Goal: Information Seeking & Learning: Learn about a topic

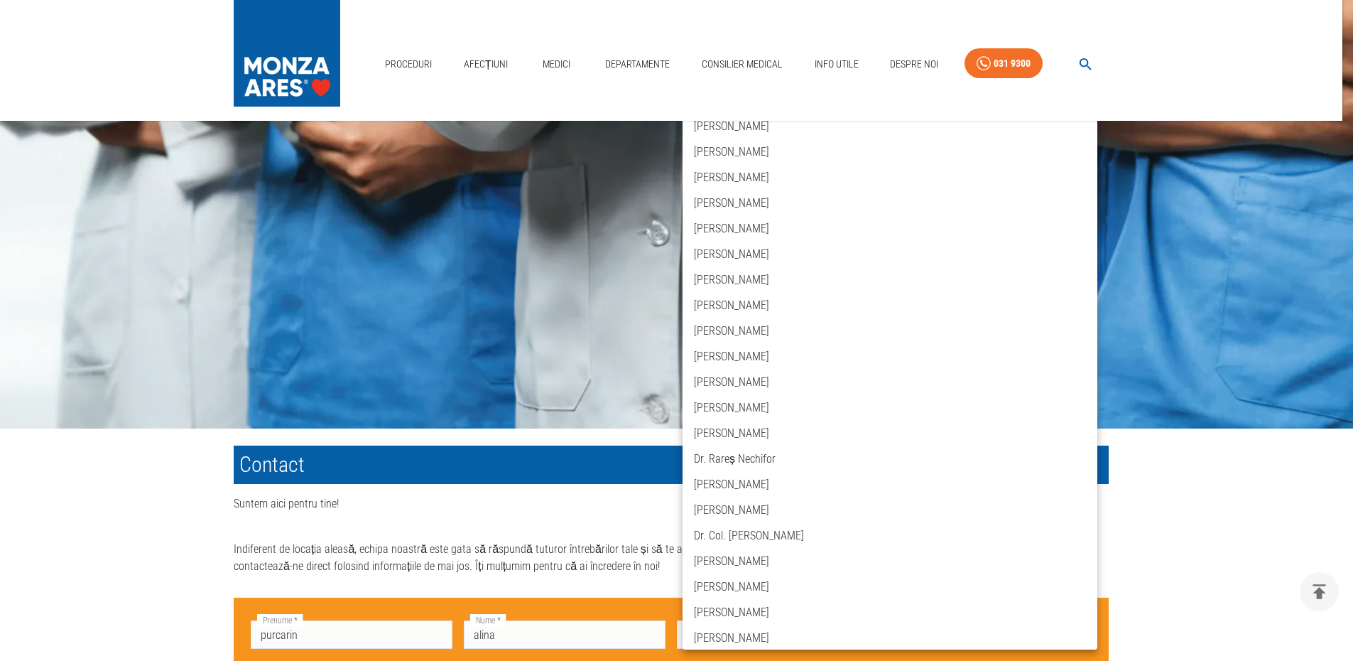
scroll to position [486, 0]
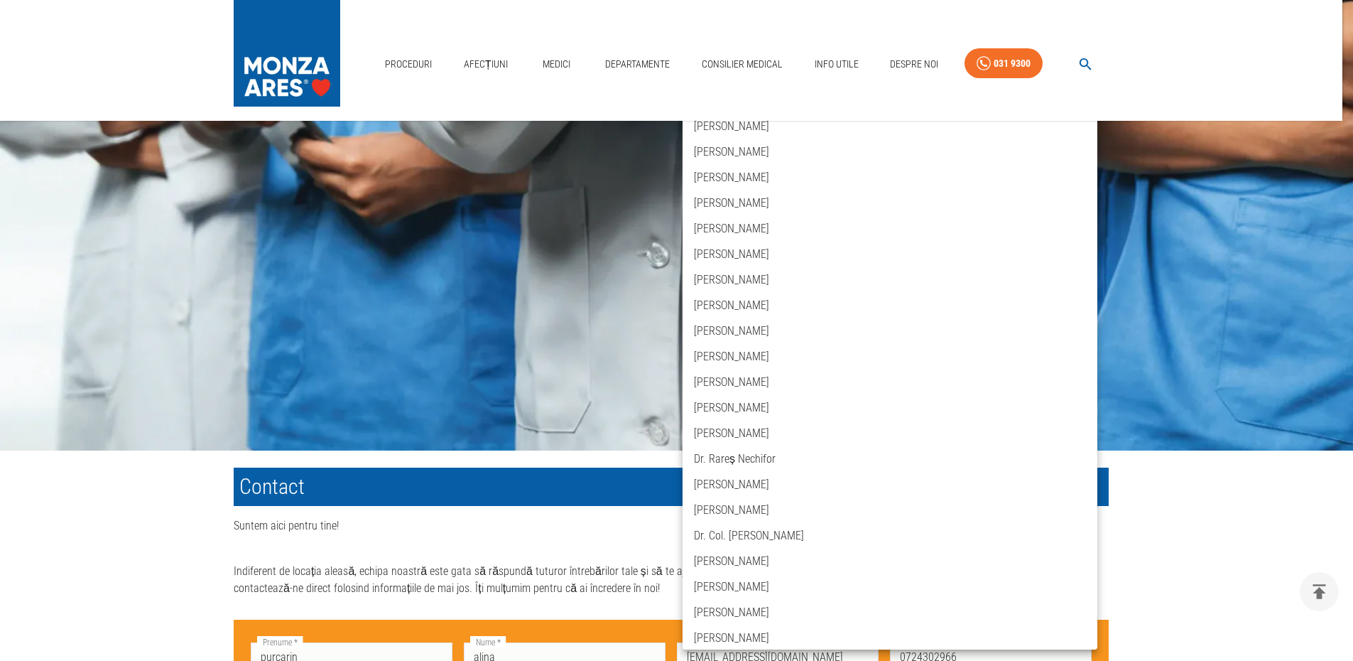
click at [593, 539] on div at bounding box center [676, 330] width 1353 height 661
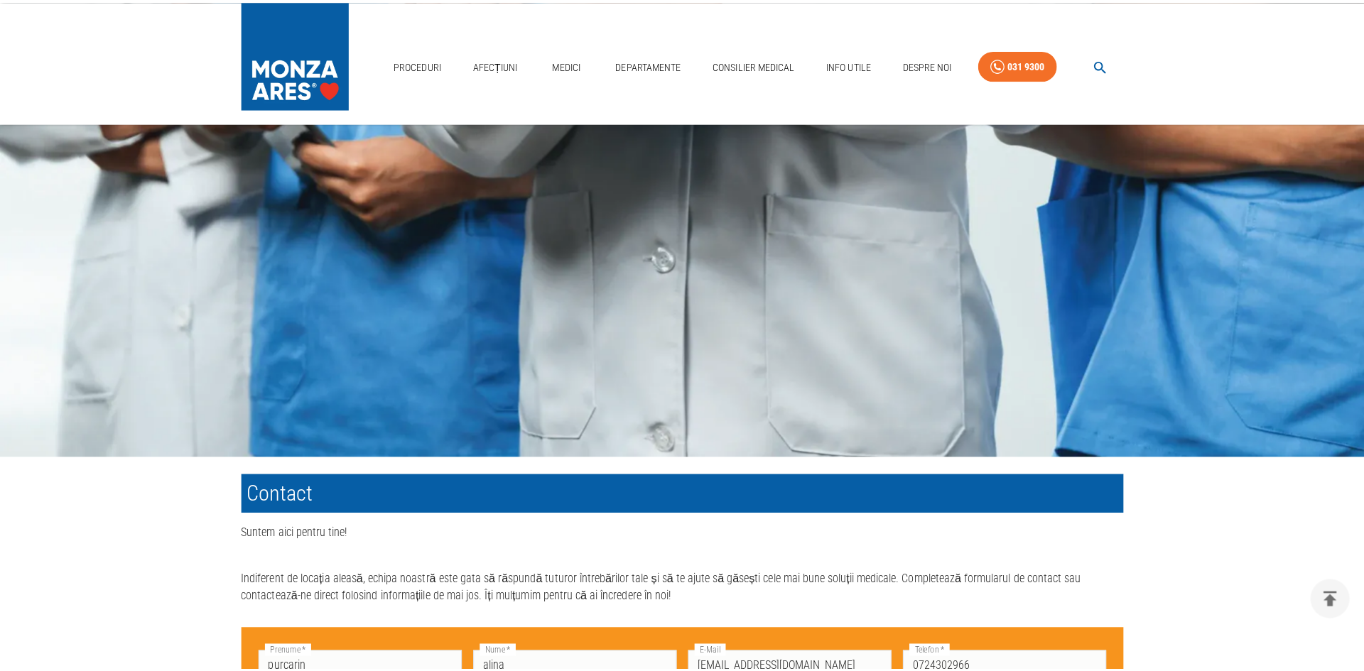
scroll to position [1013, 0]
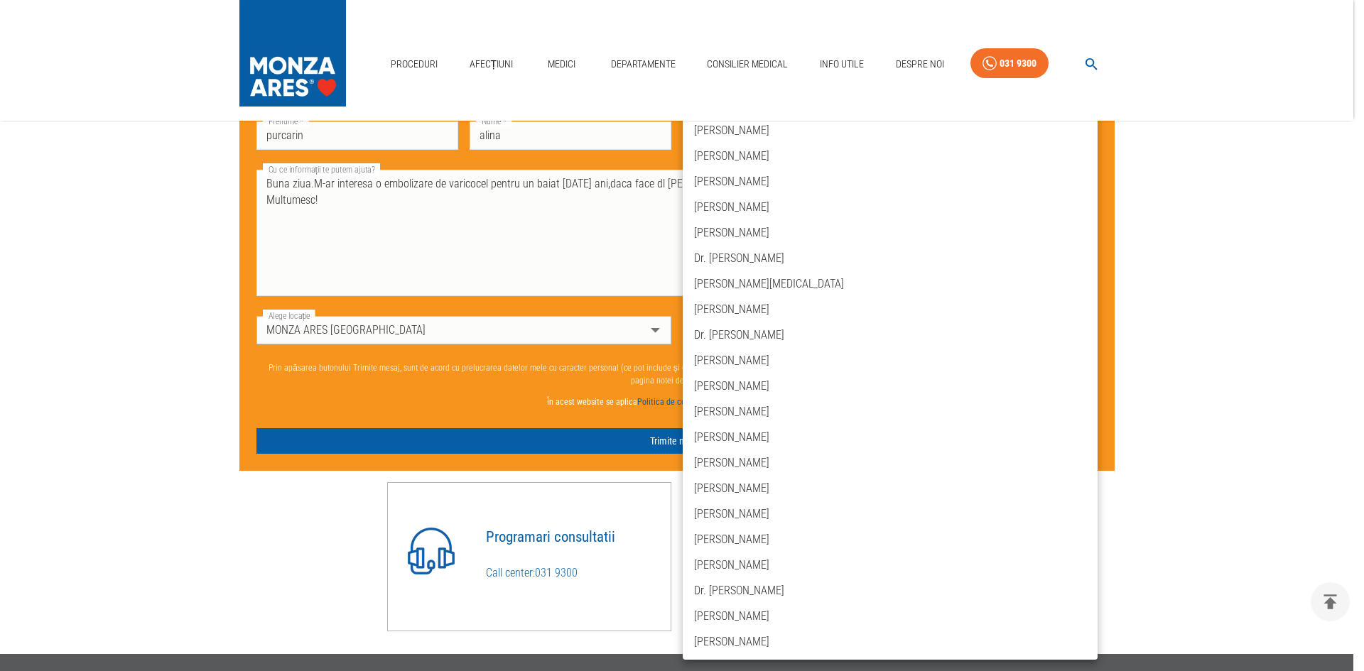
scroll to position [2324, 0]
click at [356, 394] on div at bounding box center [682, 335] width 1364 height 671
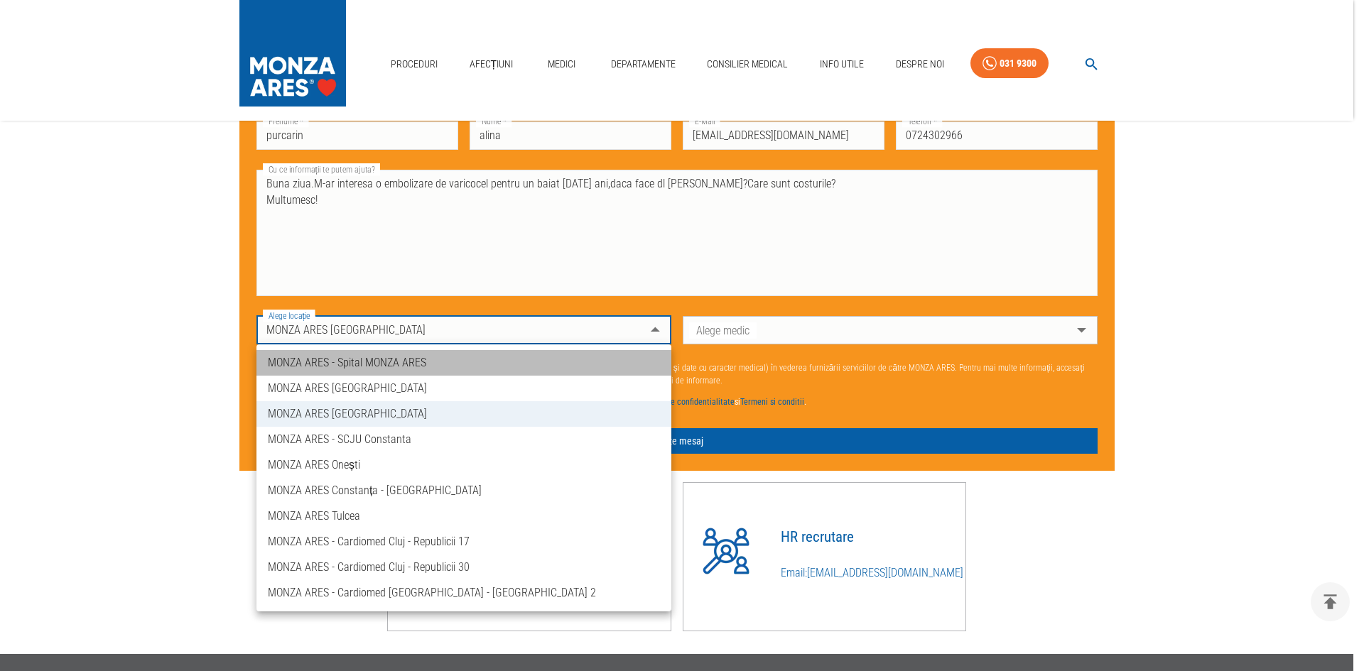
click at [319, 366] on li "MONZA ARES - Spital MONZA ARES" at bounding box center [463, 363] width 415 height 26
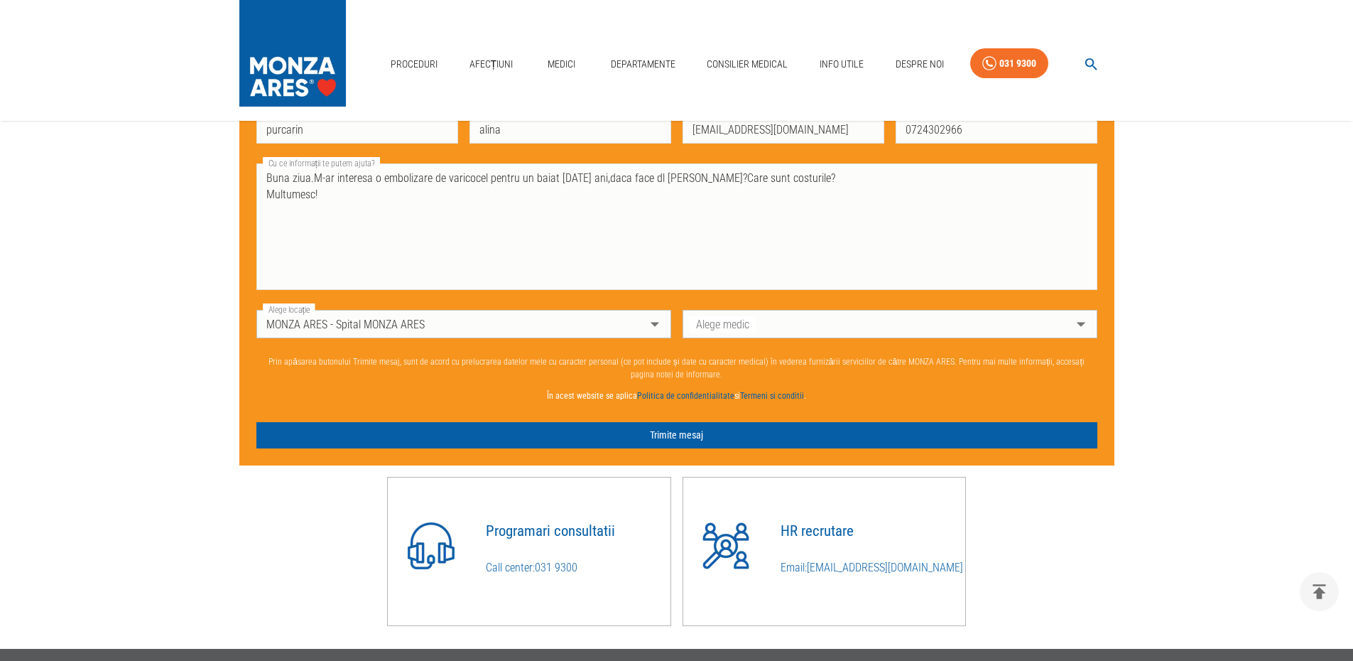
click at [1098, 330] on div "Don’t fill this out if you're human: Prenume   * purcarin Prenume   * Nume   * …" at bounding box center [676, 278] width 875 height 373
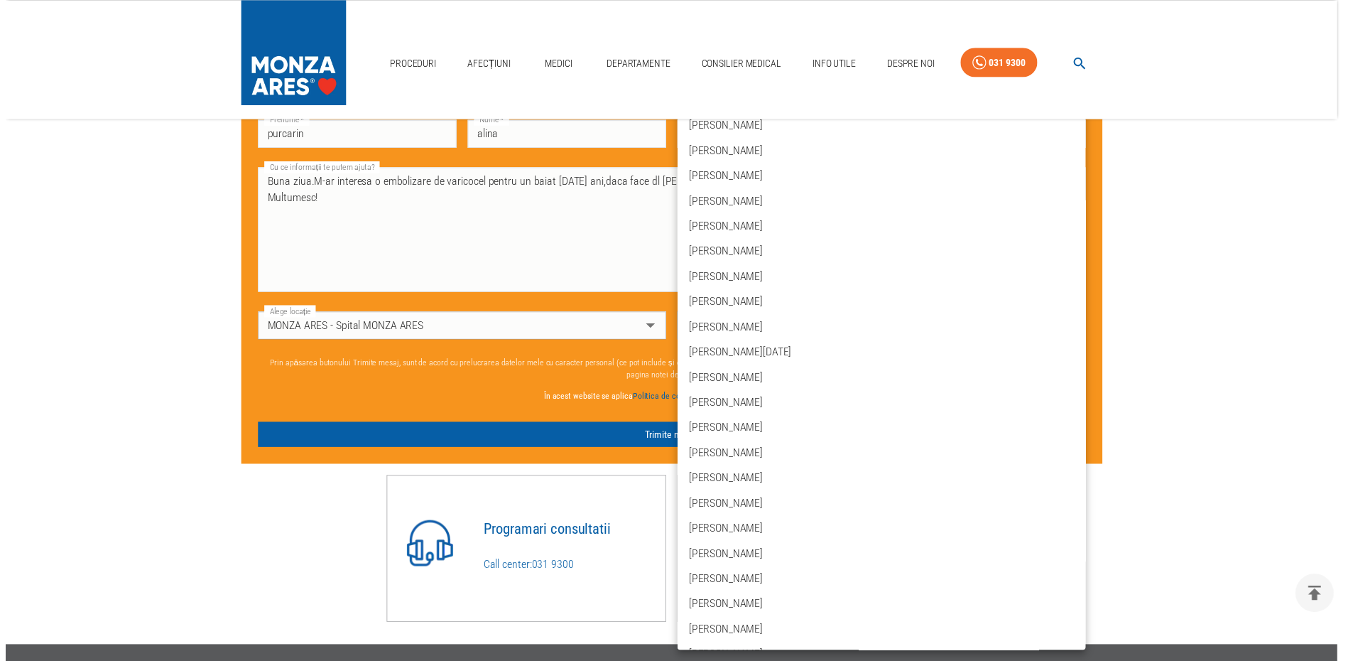
scroll to position [232, 0]
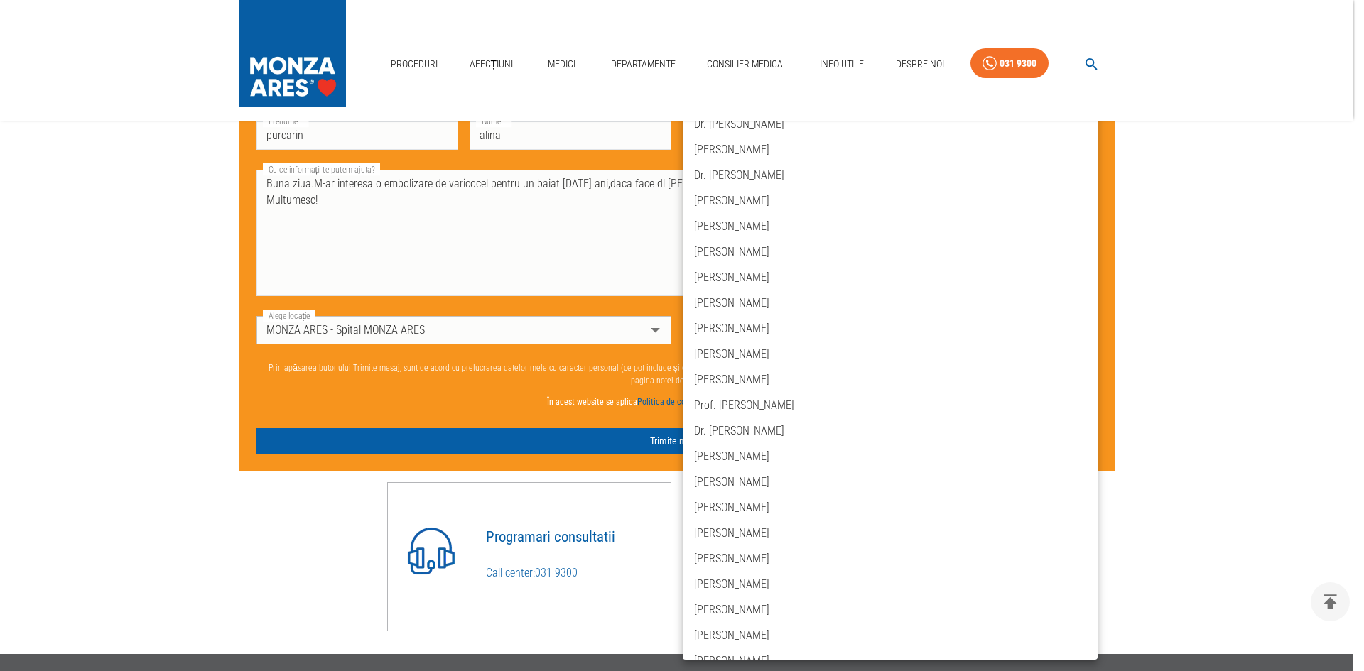
click at [654, 330] on div at bounding box center [682, 335] width 1364 height 671
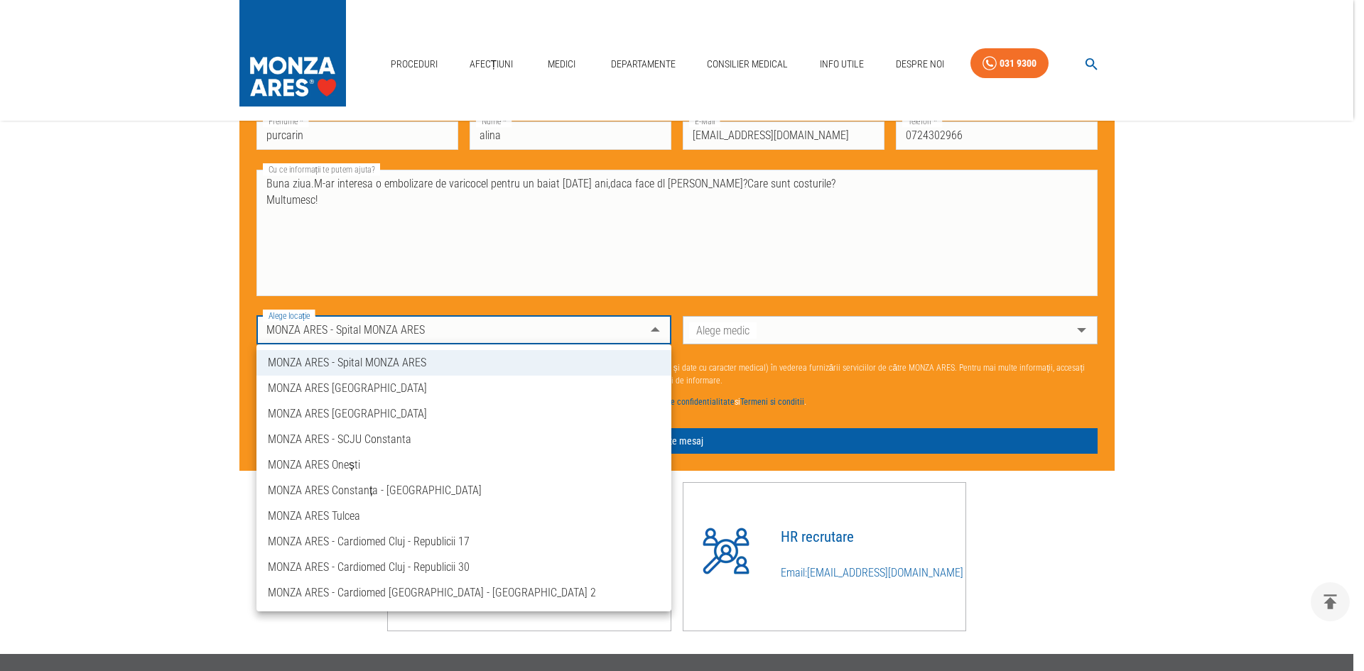
click at [355, 389] on li "MONZA ARES [GEOGRAPHIC_DATA]" at bounding box center [463, 389] width 415 height 26
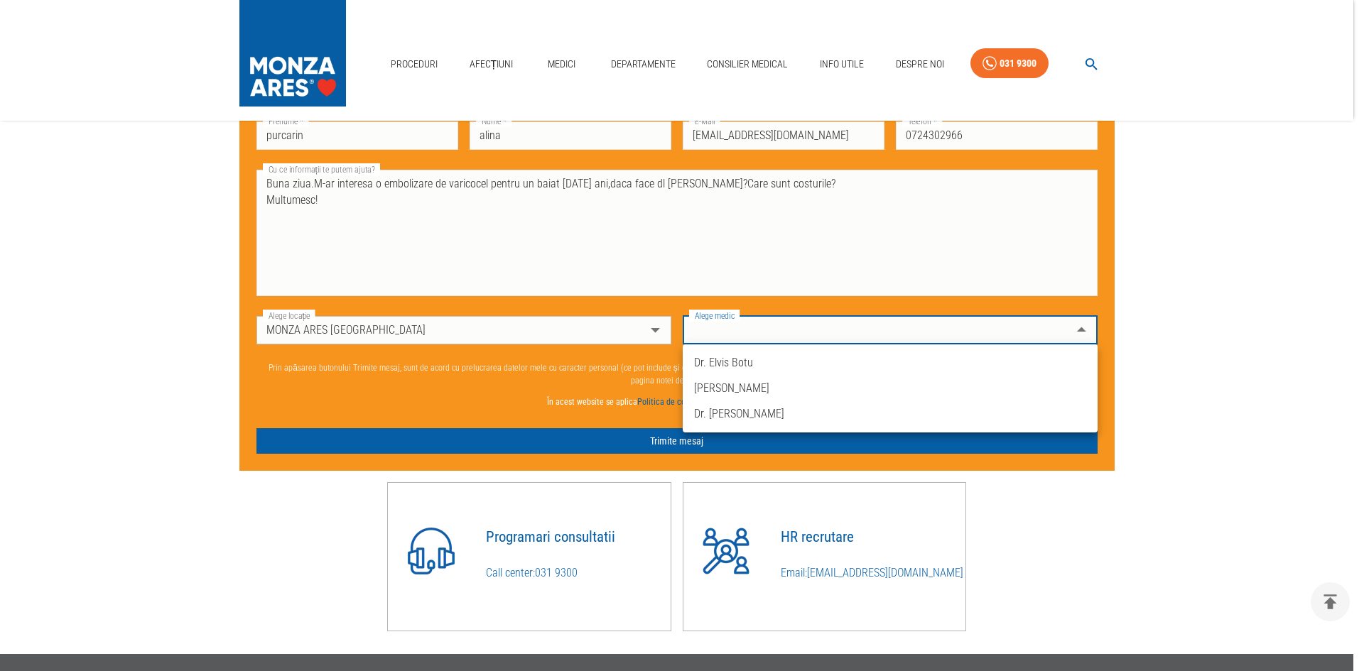
click at [1080, 332] on div at bounding box center [682, 335] width 1364 height 671
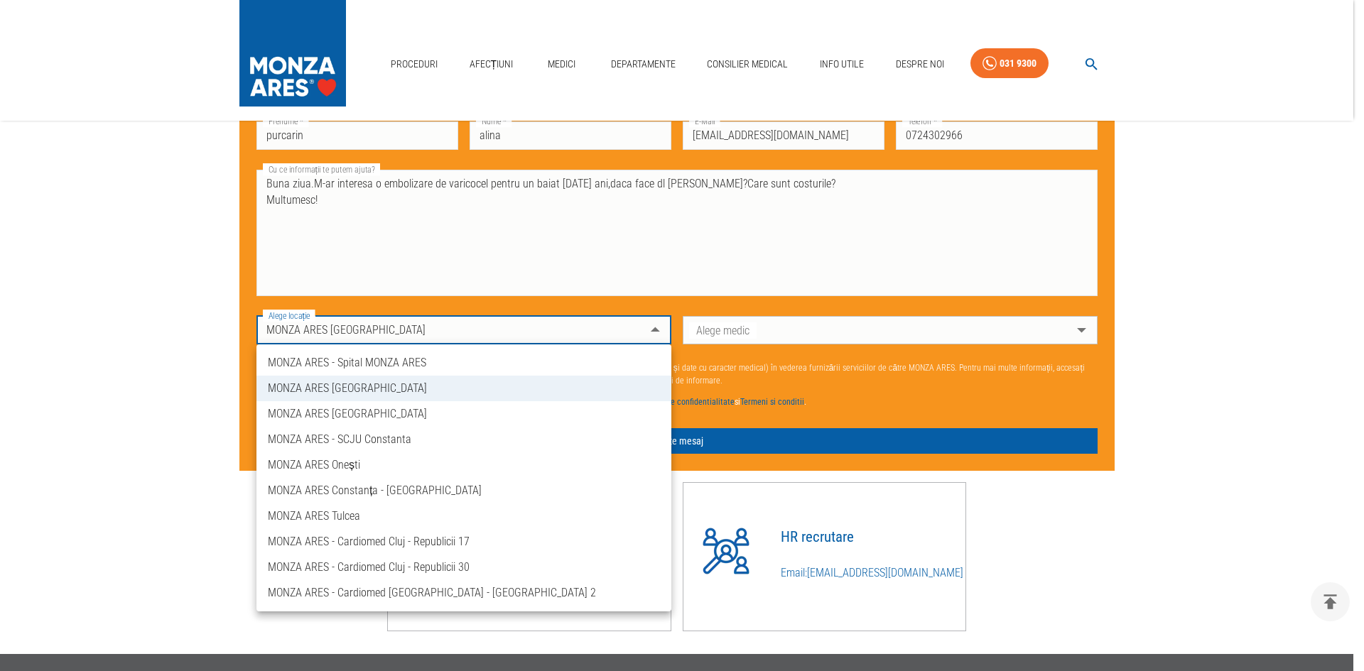
click at [413, 418] on li "MONZA ARES [GEOGRAPHIC_DATA]" at bounding box center [463, 414] width 415 height 26
type input "spitalul-[GEOGRAPHIC_DATA]"
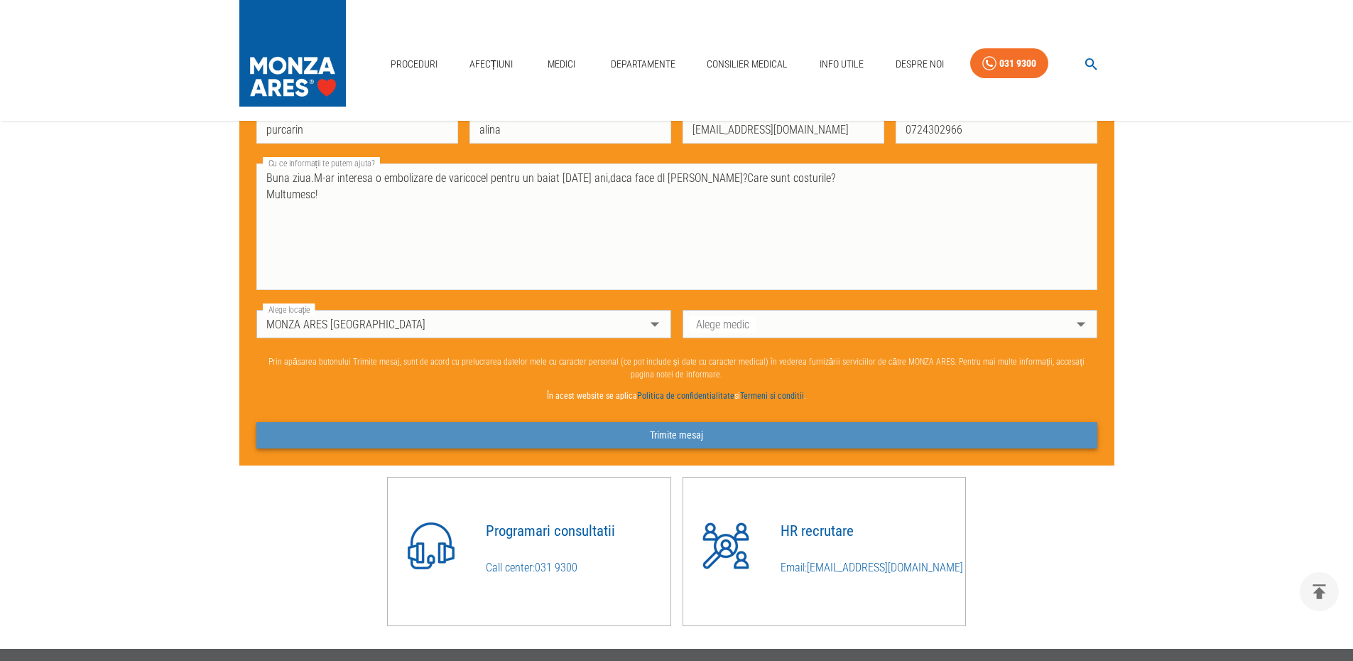
click at [683, 443] on button "Trimite mesaj" at bounding box center [676, 435] width 841 height 26
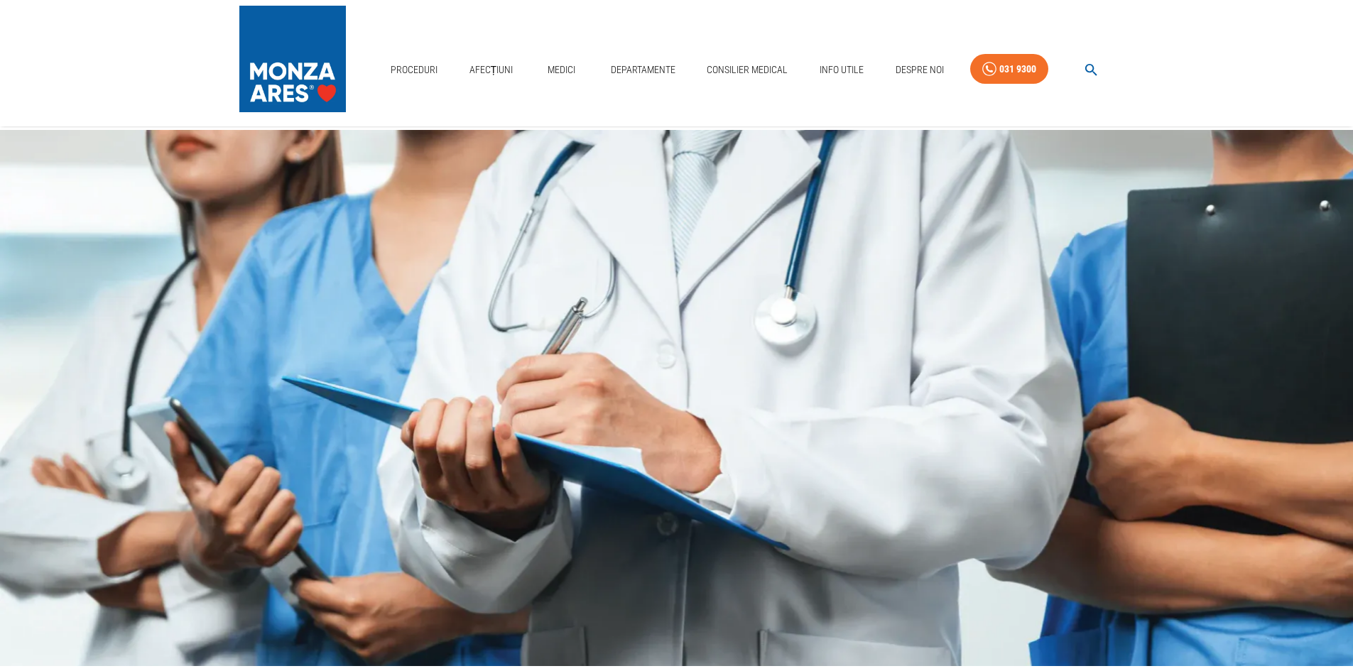
scroll to position [0, 0]
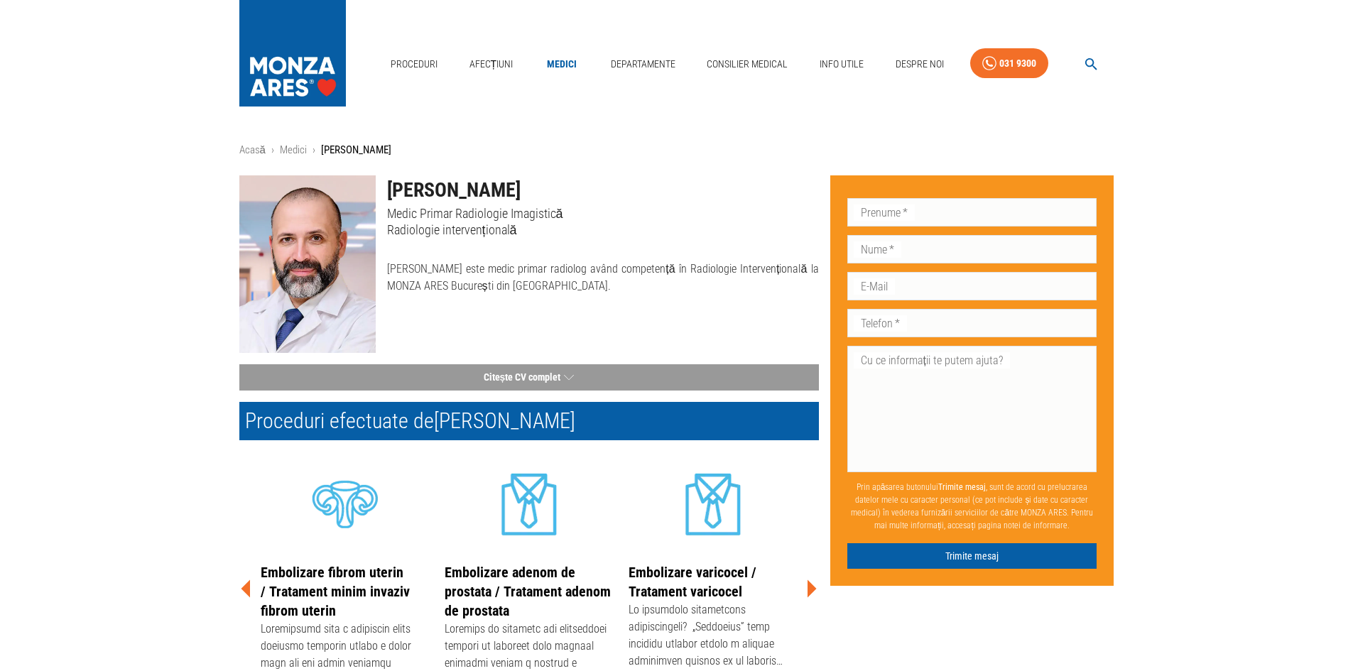
drag, startPoint x: 649, startPoint y: 288, endPoint x: 387, endPoint y: 267, distance: 262.3
click at [387, 267] on p "[PERSON_NAME] este medic primar radiolog având competență în Radiologie Interve…" at bounding box center [603, 278] width 432 height 34
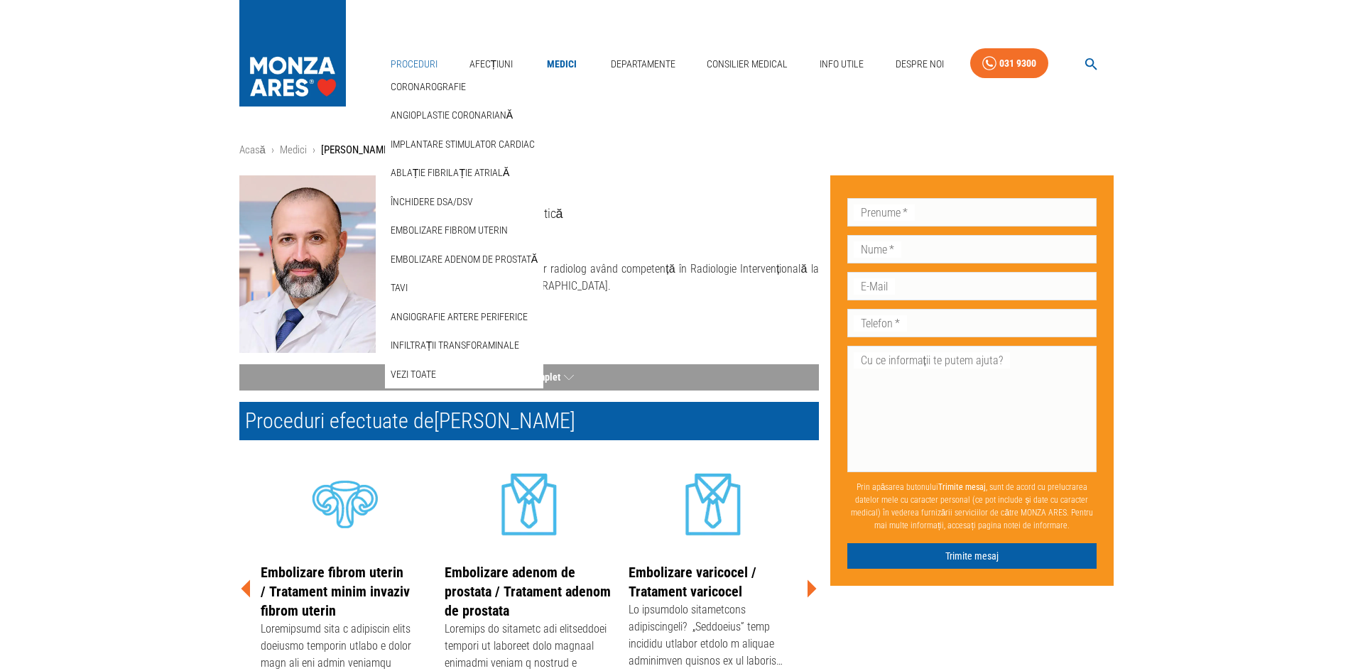
click at [423, 70] on link "Proceduri" at bounding box center [414, 64] width 58 height 29
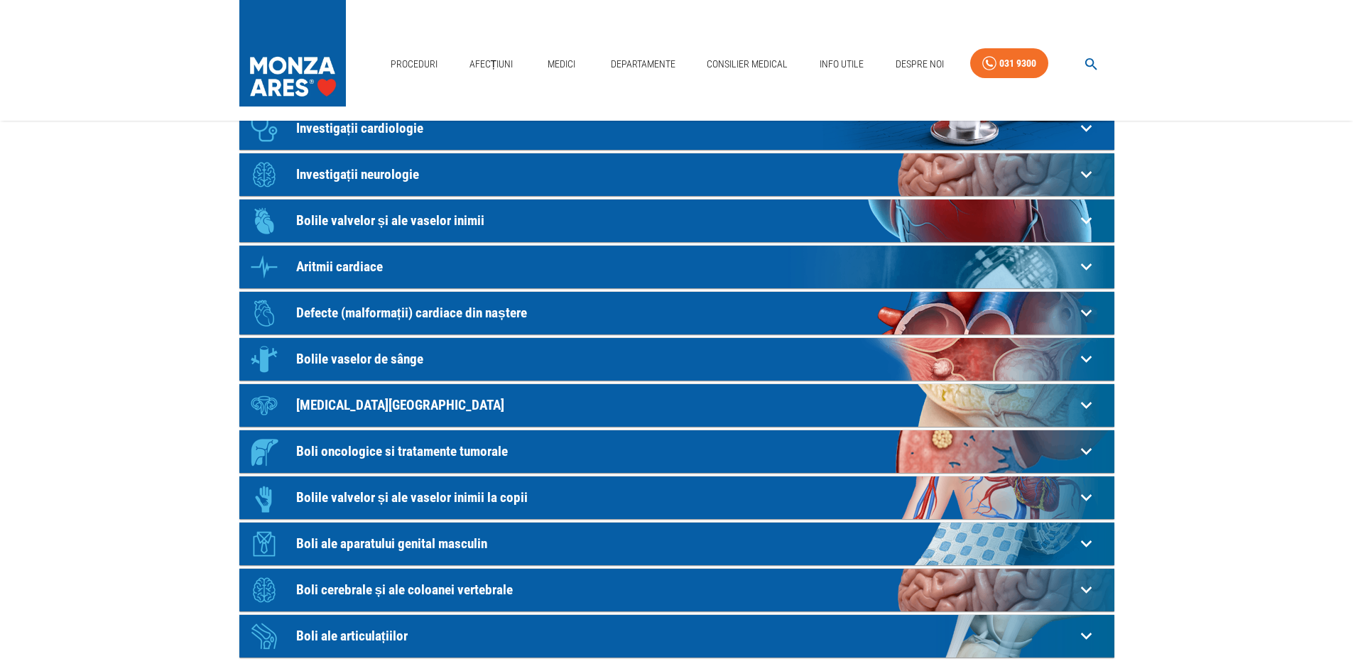
scroll to position [142, 0]
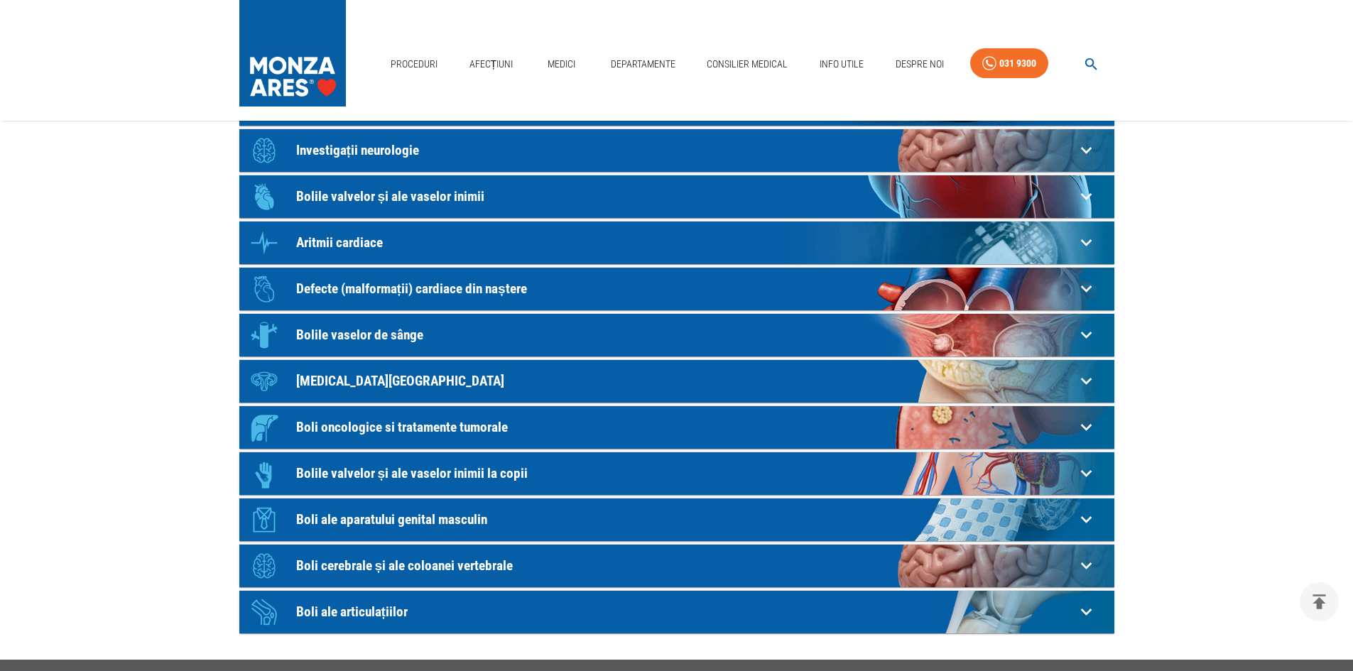
click at [388, 517] on p "Boli ale aparatului genital masculin" at bounding box center [685, 519] width 779 height 15
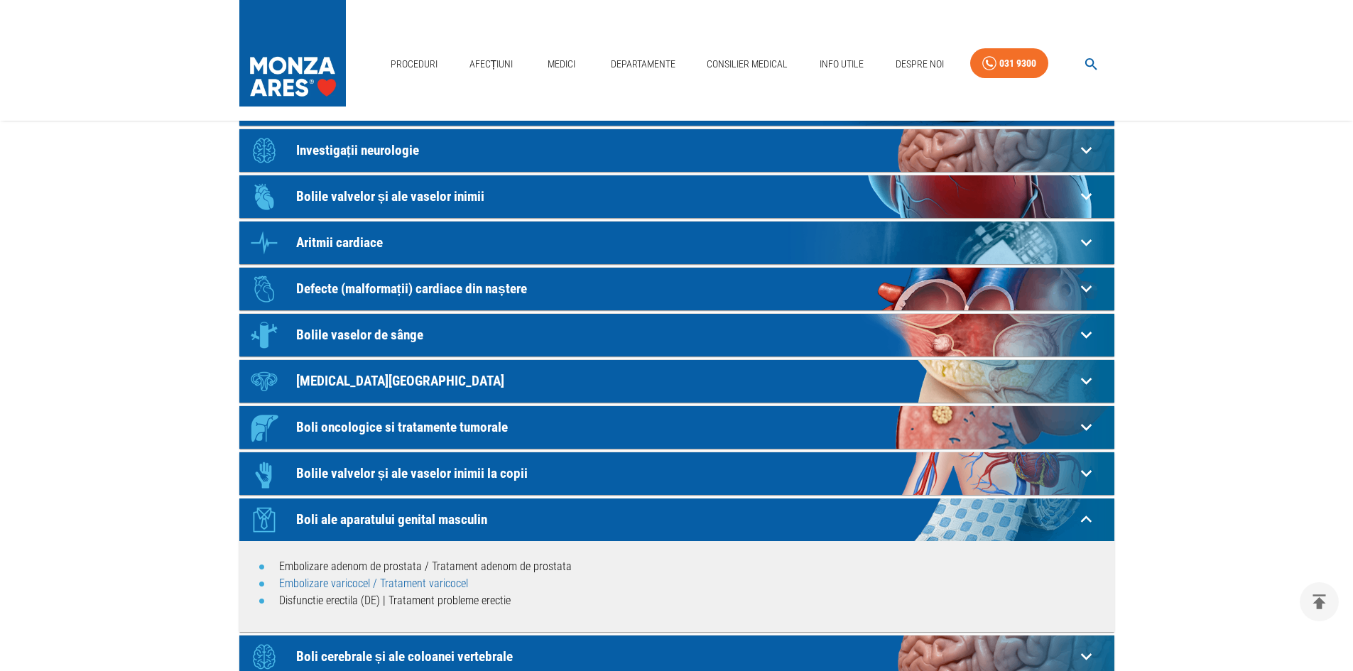
click at [343, 585] on link "Embolizare varicocel / Tratament varicocel" at bounding box center [373, 583] width 189 height 13
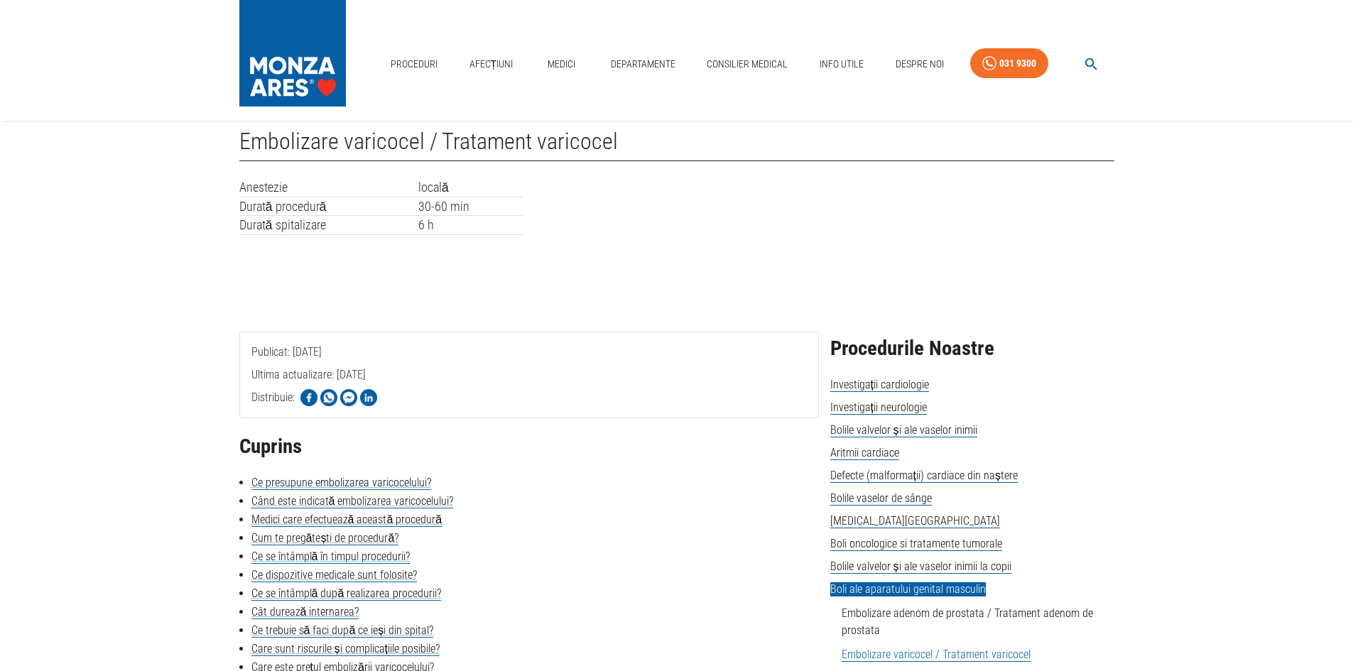
scroll to position [71, 0]
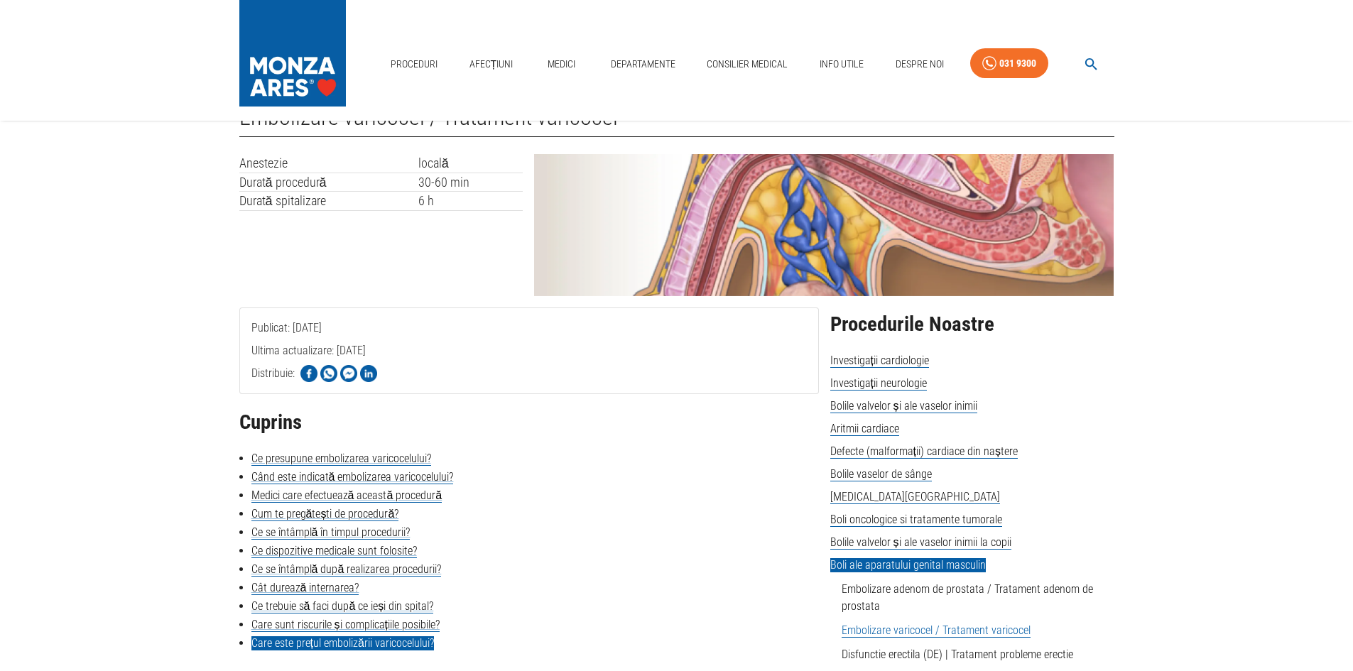
click at [315, 644] on link "Care este prețul embolizării varicocelului?" at bounding box center [343, 644] width 183 height 14
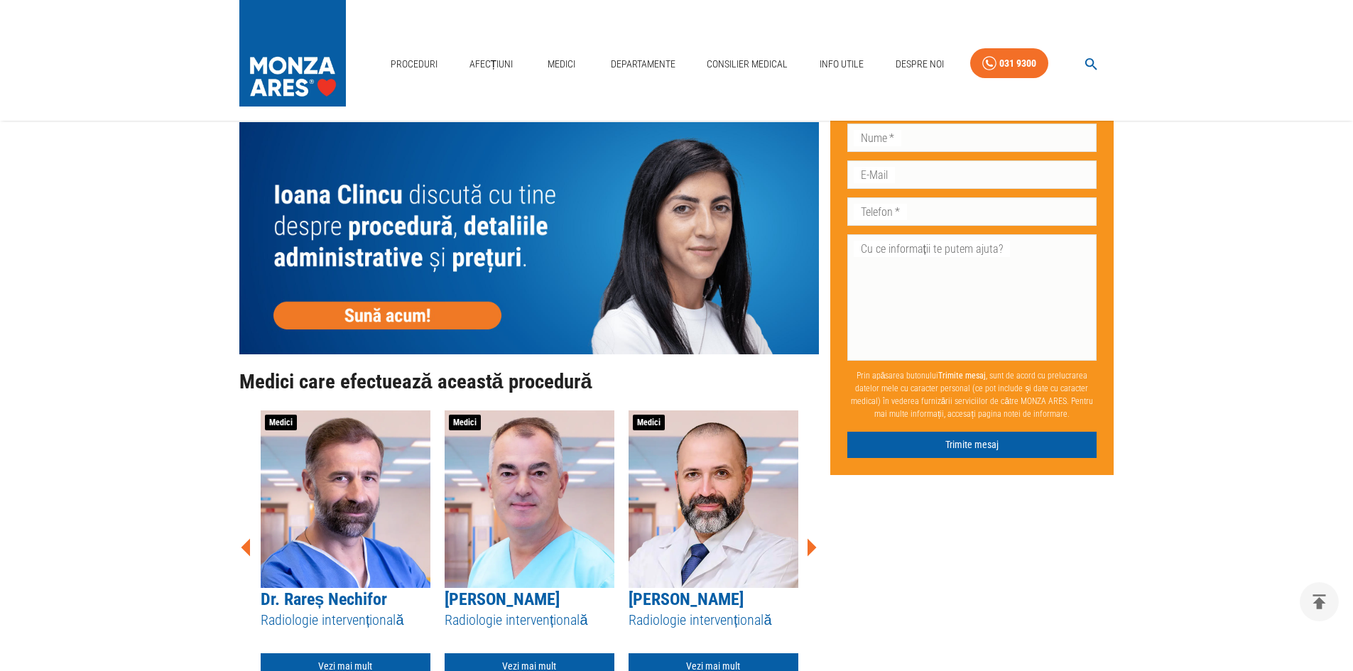
scroll to position [1643, 0]
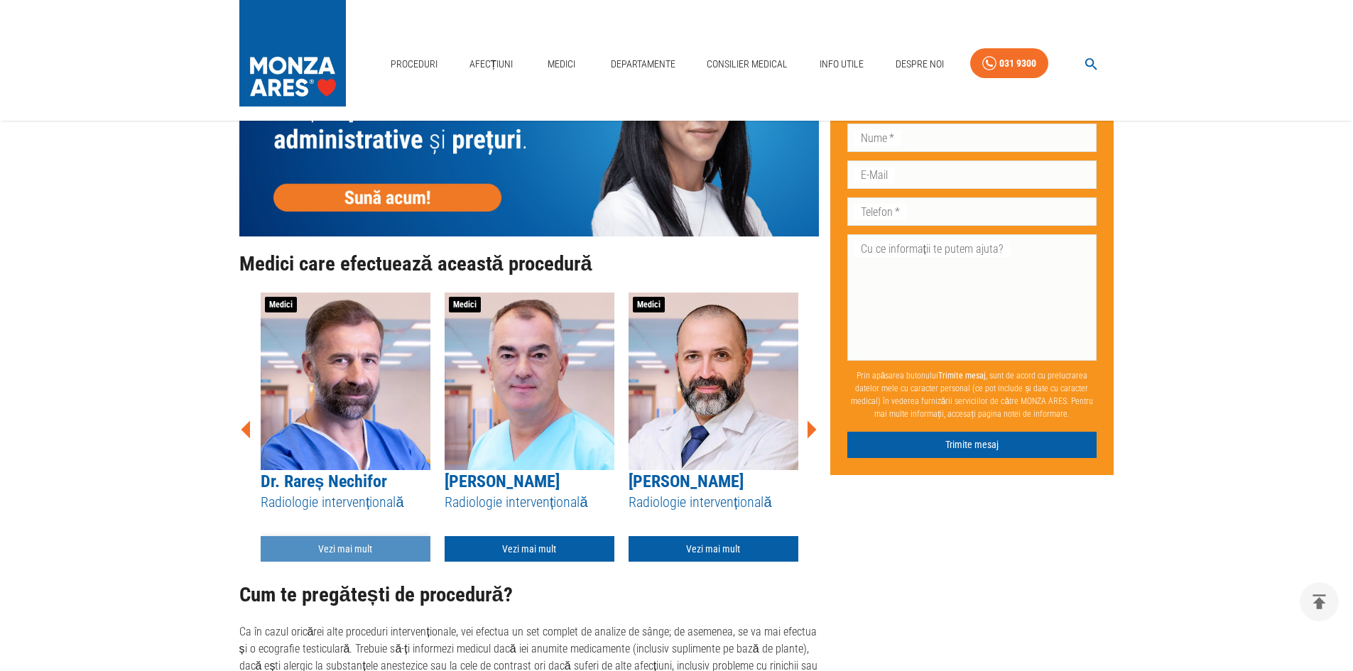
click at [335, 536] on link "Vezi mai mult" at bounding box center [346, 549] width 170 height 26
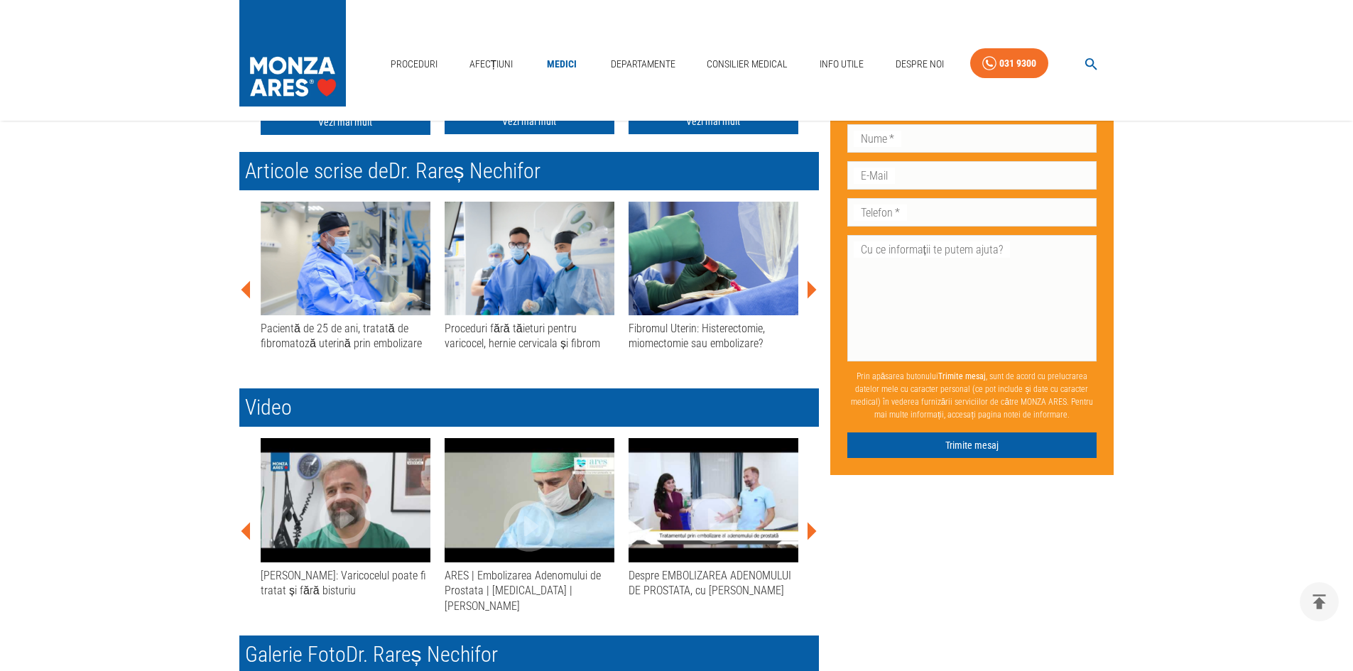
scroll to position [782, 0]
